Goal: Task Accomplishment & Management: Manage account settings

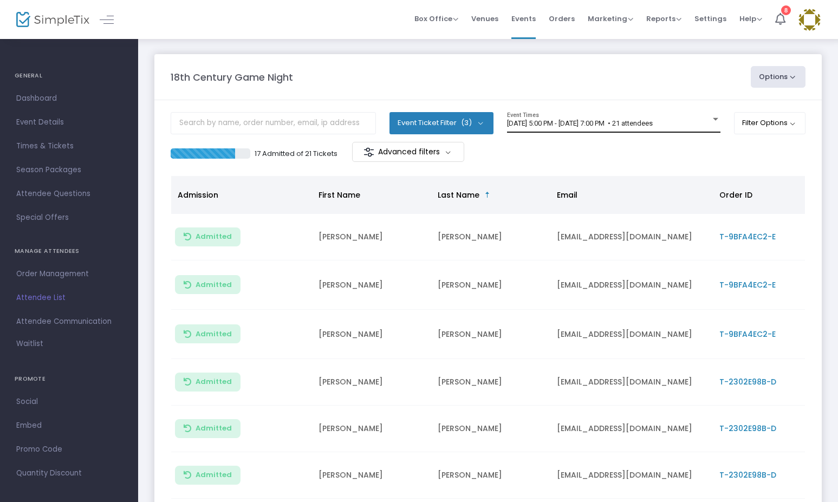
click at [575, 127] on div "[DATE] 5:00 PM - [DATE] 7:00 PM • 21 attendees" at bounding box center [609, 124] width 204 height 8
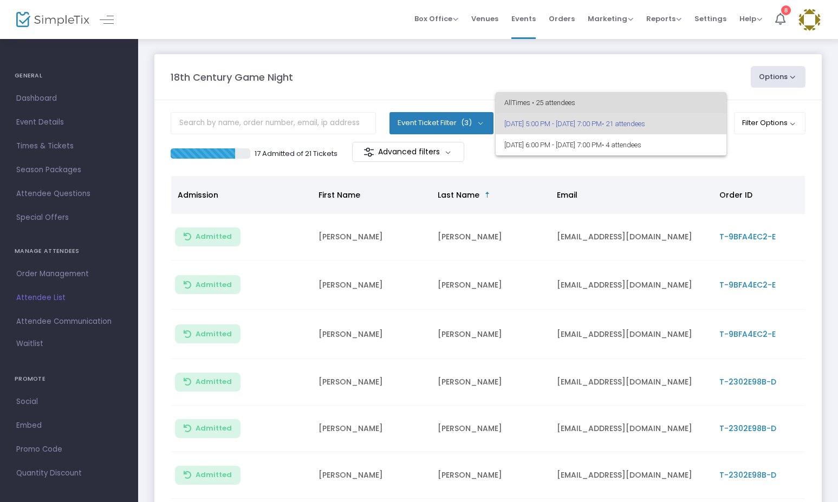
click at [569, 105] on span "All Times • 25 attendees" at bounding box center [612, 102] width 214 height 21
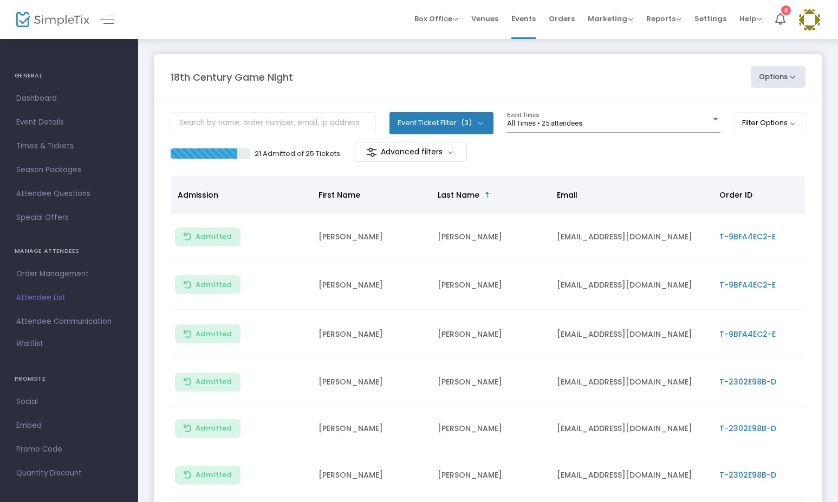
click at [538, 162] on div "21 Admitted of 25 Tickets Advanced filters" at bounding box center [488, 153] width 635 height 23
click at [520, 167] on m-panel-content "Event Ticket Filter (3) Select All Adult Admission Student Admission (6-17) Chi…" at bounding box center [488, 367] width 668 height 535
click at [754, 124] on button "Filter Options" at bounding box center [770, 123] width 72 height 22
click at [765, 77] on button "Options" at bounding box center [778, 77] width 55 height 22
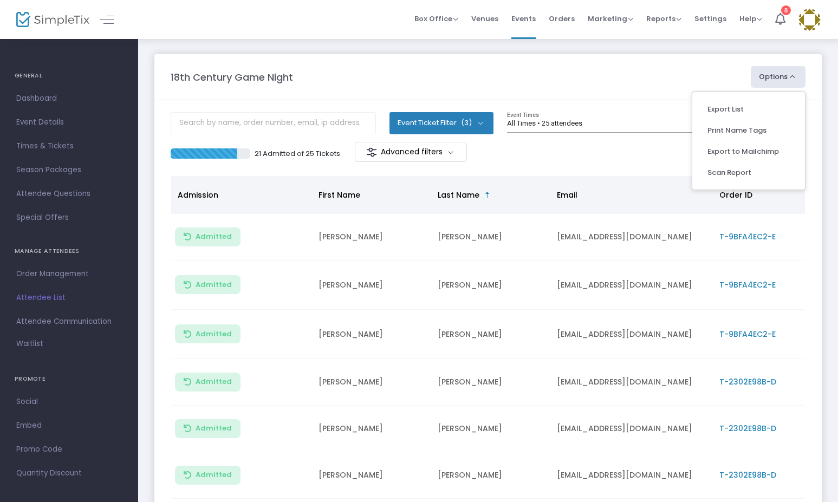
click at [431, 120] on button "Event Ticket Filter (3)" at bounding box center [442, 123] width 104 height 22
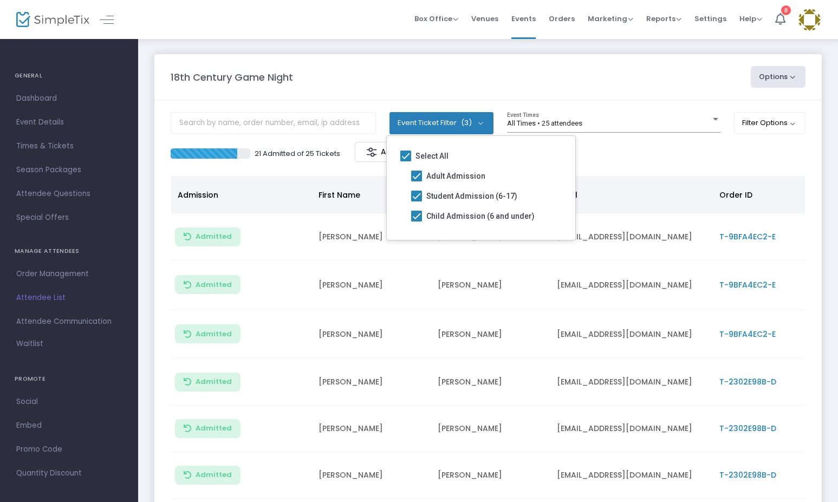
click at [653, 150] on div "21 Admitted of 25 Tickets Advanced filters" at bounding box center [488, 153] width 635 height 23
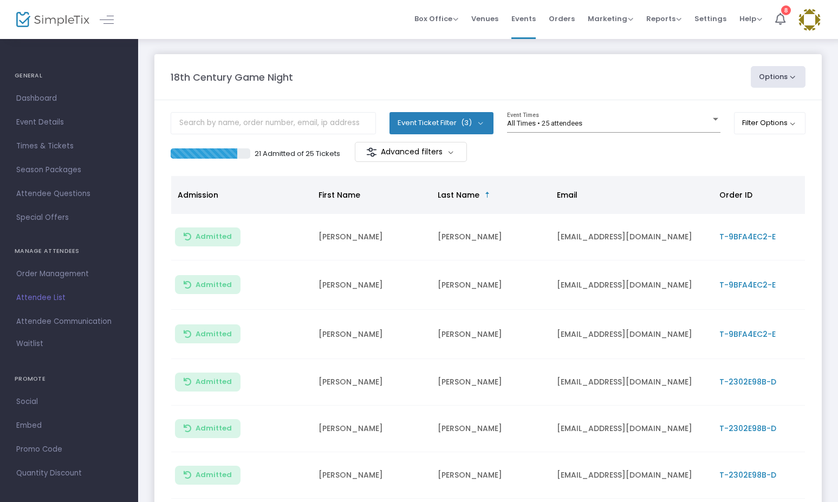
click at [776, 71] on button "Options" at bounding box center [778, 77] width 55 height 22
click at [722, 113] on li "Export List" at bounding box center [749, 109] width 100 height 21
radio input "false"
radio input "true"
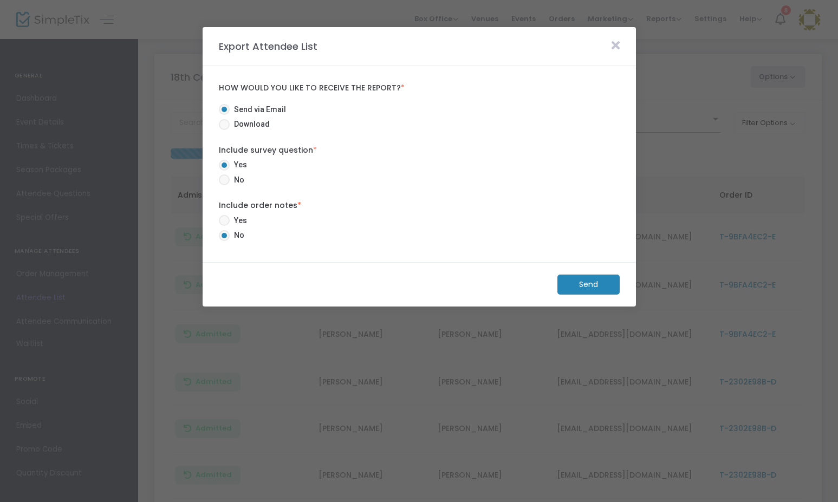
click at [231, 125] on span "Download" at bounding box center [250, 124] width 40 height 11
click at [224, 130] on input "Download" at bounding box center [224, 130] width 1 height 1
radio input "true"
click at [230, 179] on span "No" at bounding box center [237, 180] width 15 height 11
click at [224, 185] on input "No" at bounding box center [224, 185] width 1 height 1
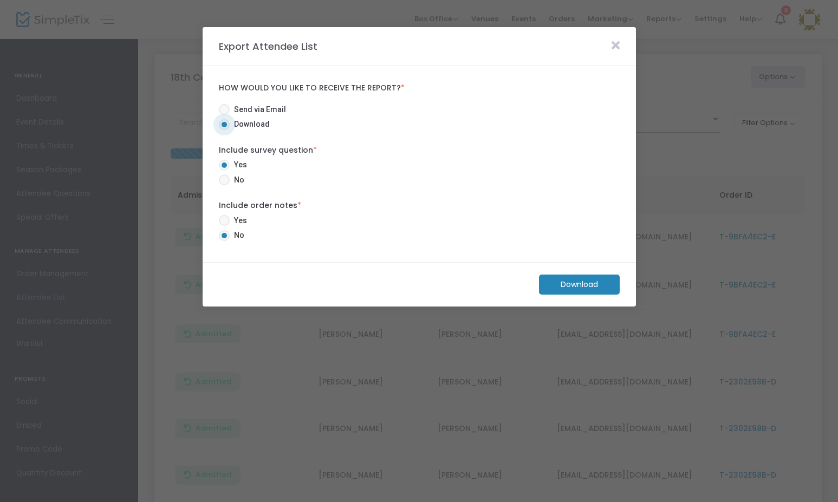
radio input "true"
click at [595, 282] on m-button "Download" at bounding box center [579, 285] width 81 height 20
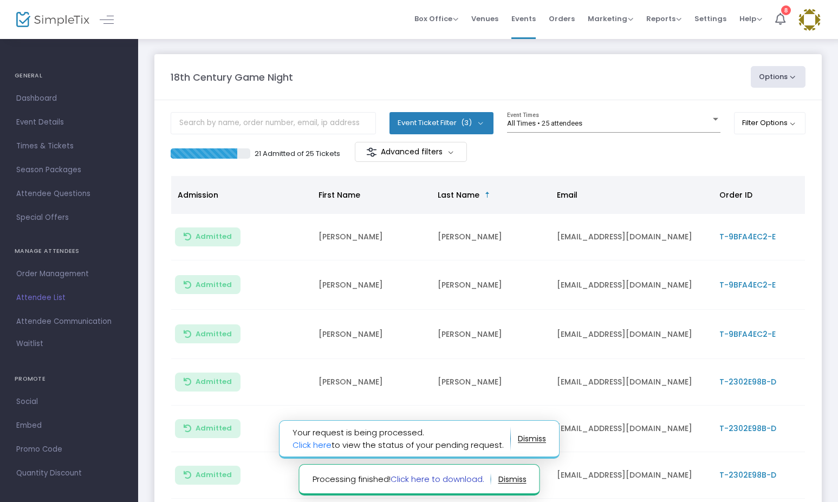
click at [469, 480] on link "Click here to download." at bounding box center [437, 479] width 94 height 11
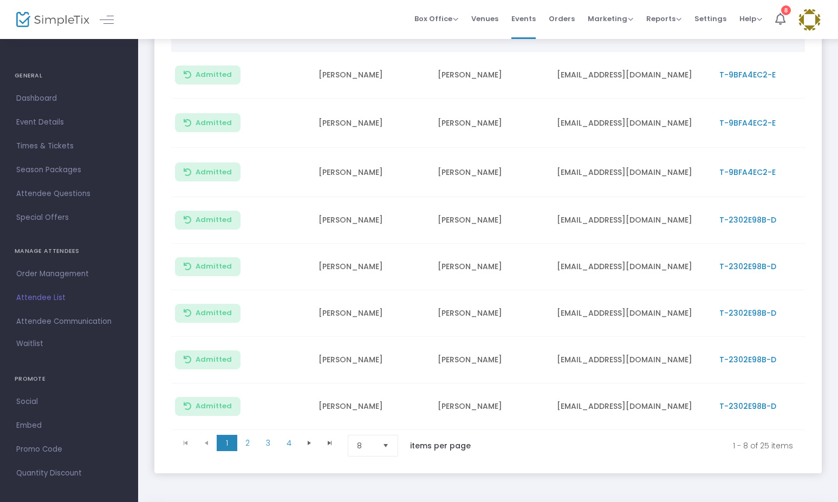
scroll to position [163, 0]
click at [287, 450] on span "4" at bounding box center [289, 443] width 21 height 16
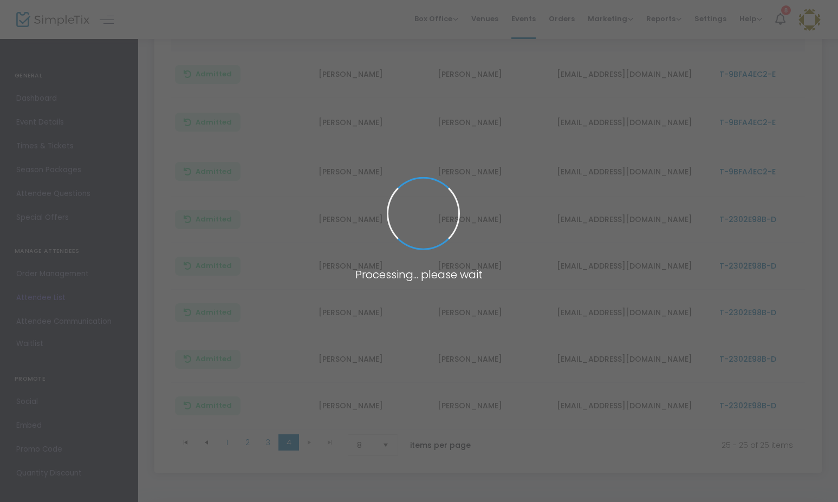
scroll to position [0, 0]
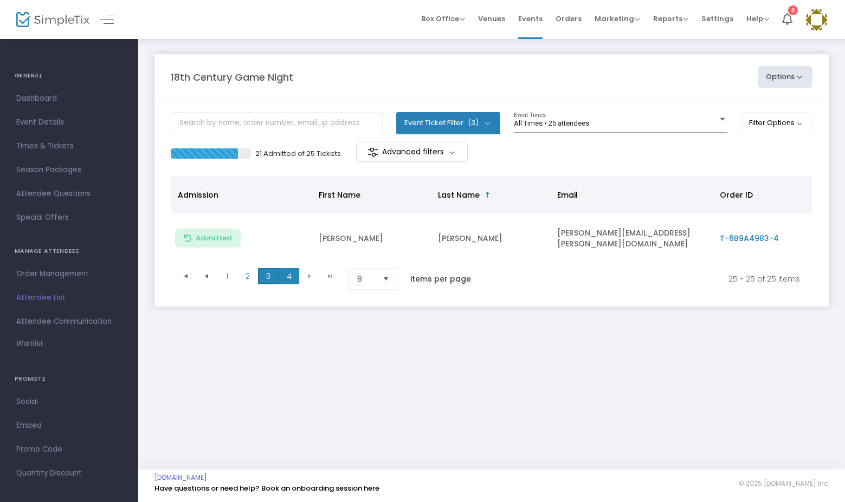
click at [259, 279] on span "3" at bounding box center [268, 276] width 21 height 16
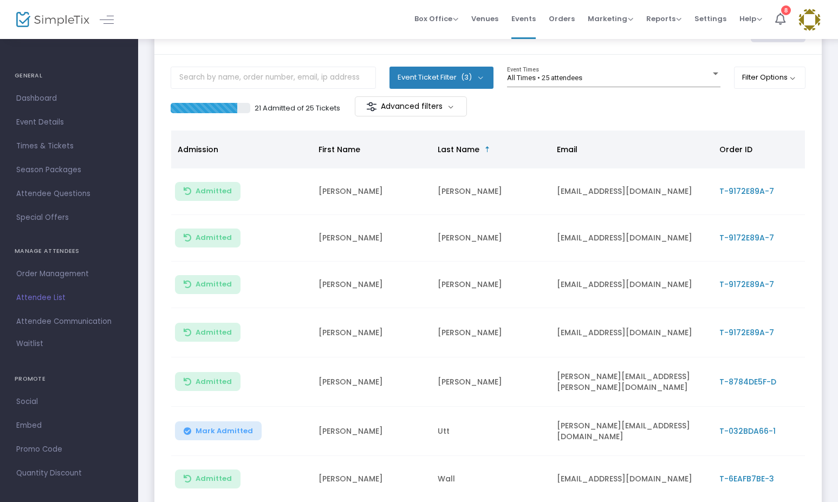
scroll to position [209, 0]
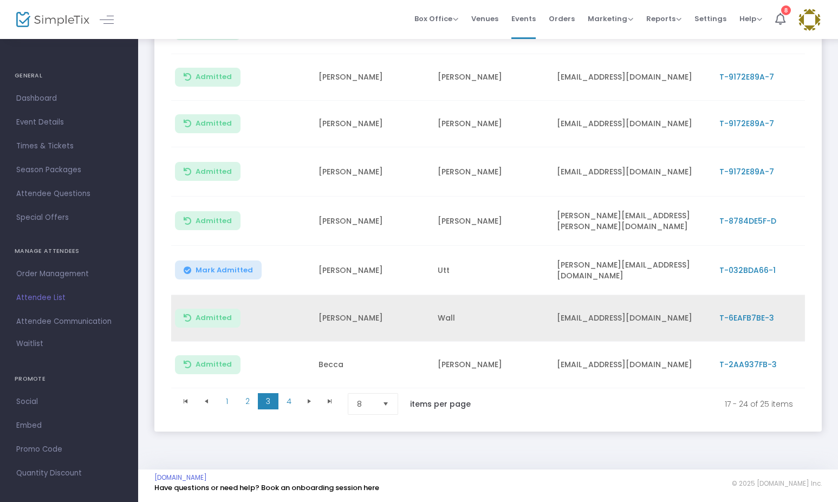
click at [764, 316] on span "T-6EAFB7BE-3" at bounding box center [747, 318] width 55 height 11
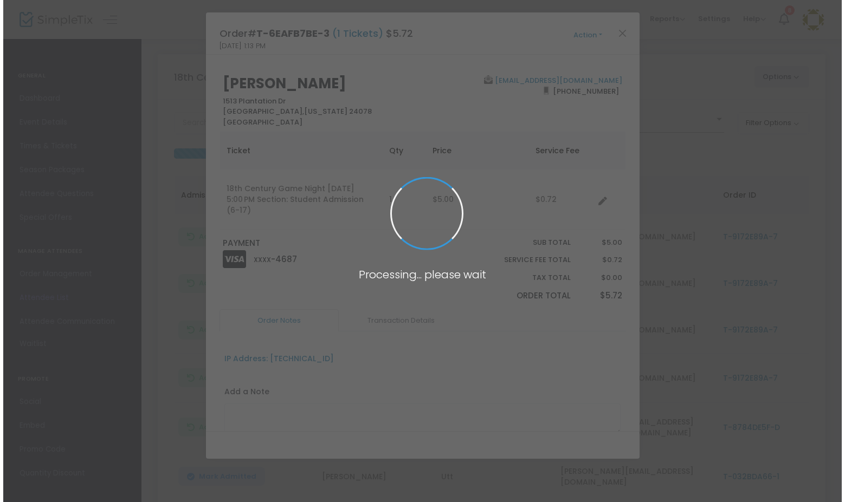
scroll to position [0, 0]
